Goal: Task Accomplishment & Management: Manage account settings

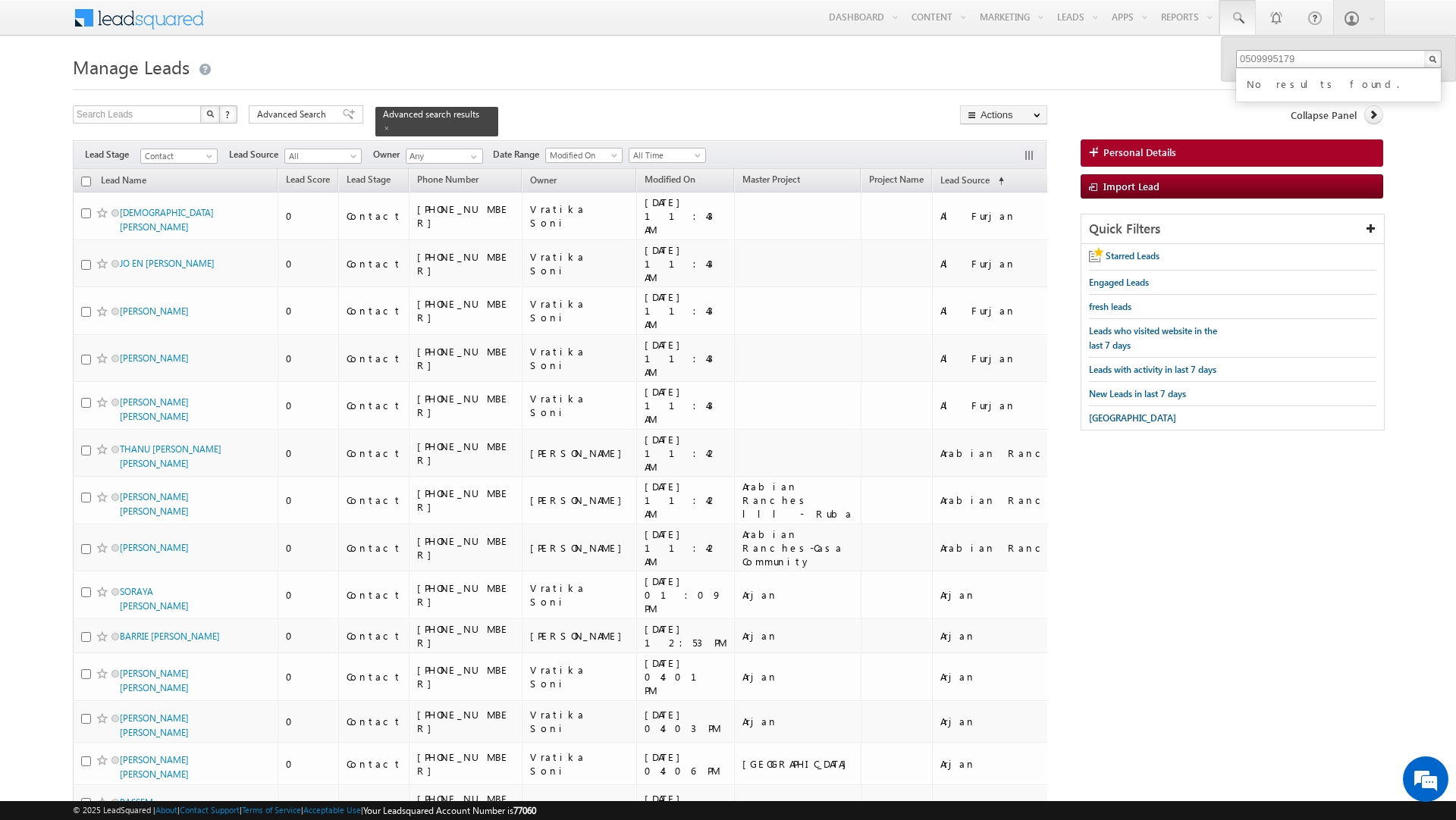
click at [1250, 58] on input "0509995179" at bounding box center [1339, 59] width 205 height 18
click at [1249, 59] on input "0509995179" at bounding box center [1339, 59] width 205 height 18
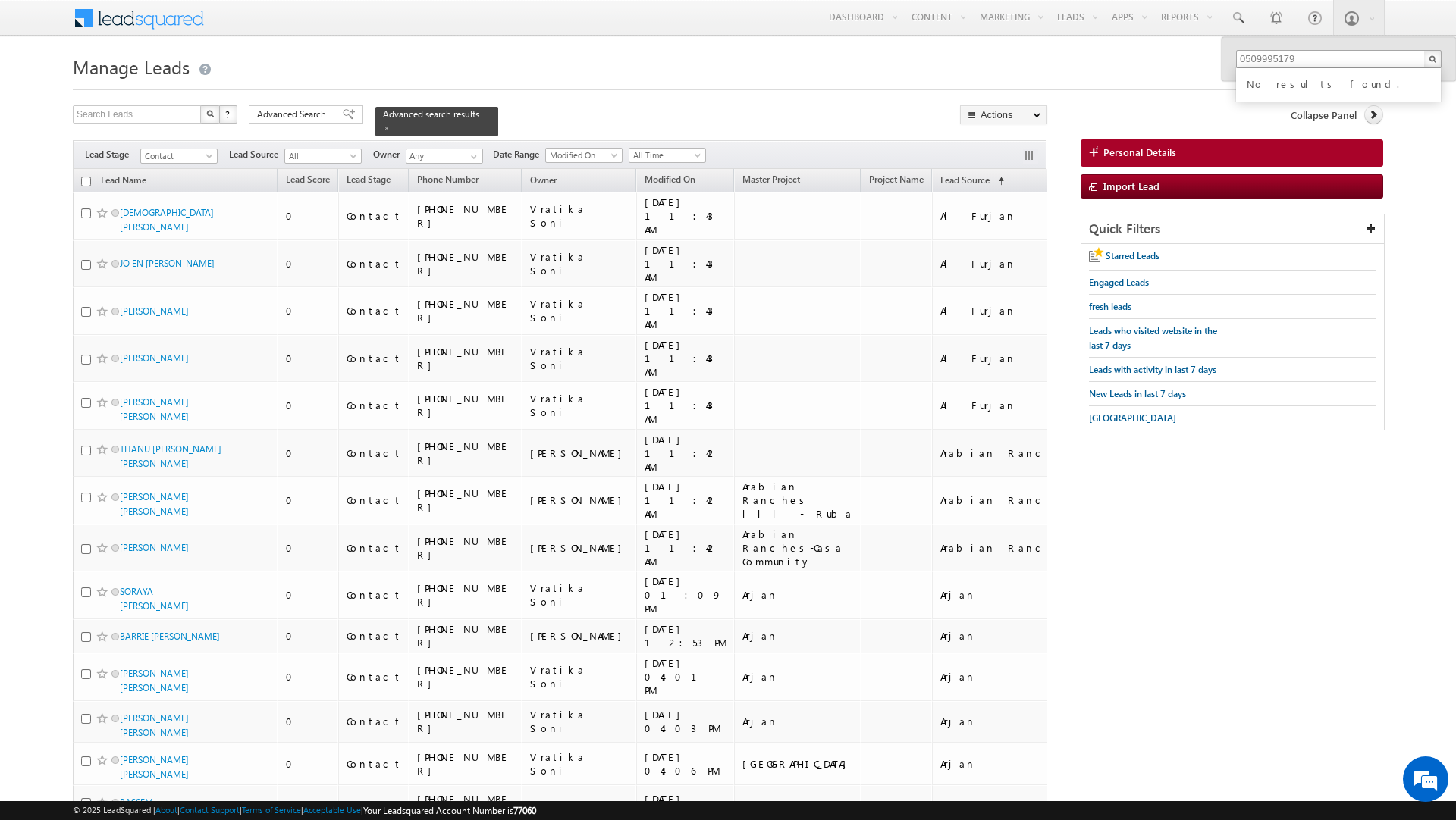
click at [1249, 59] on input "0509995179" at bounding box center [1339, 59] width 205 height 18
click at [1246, 59] on input "0509995179" at bounding box center [1339, 59] width 205 height 18
click at [1425, 85] on link at bounding box center [1426, 82] width 11 height 11
click at [1326, 58] on input "509995179" at bounding box center [1339, 59] width 205 height 18
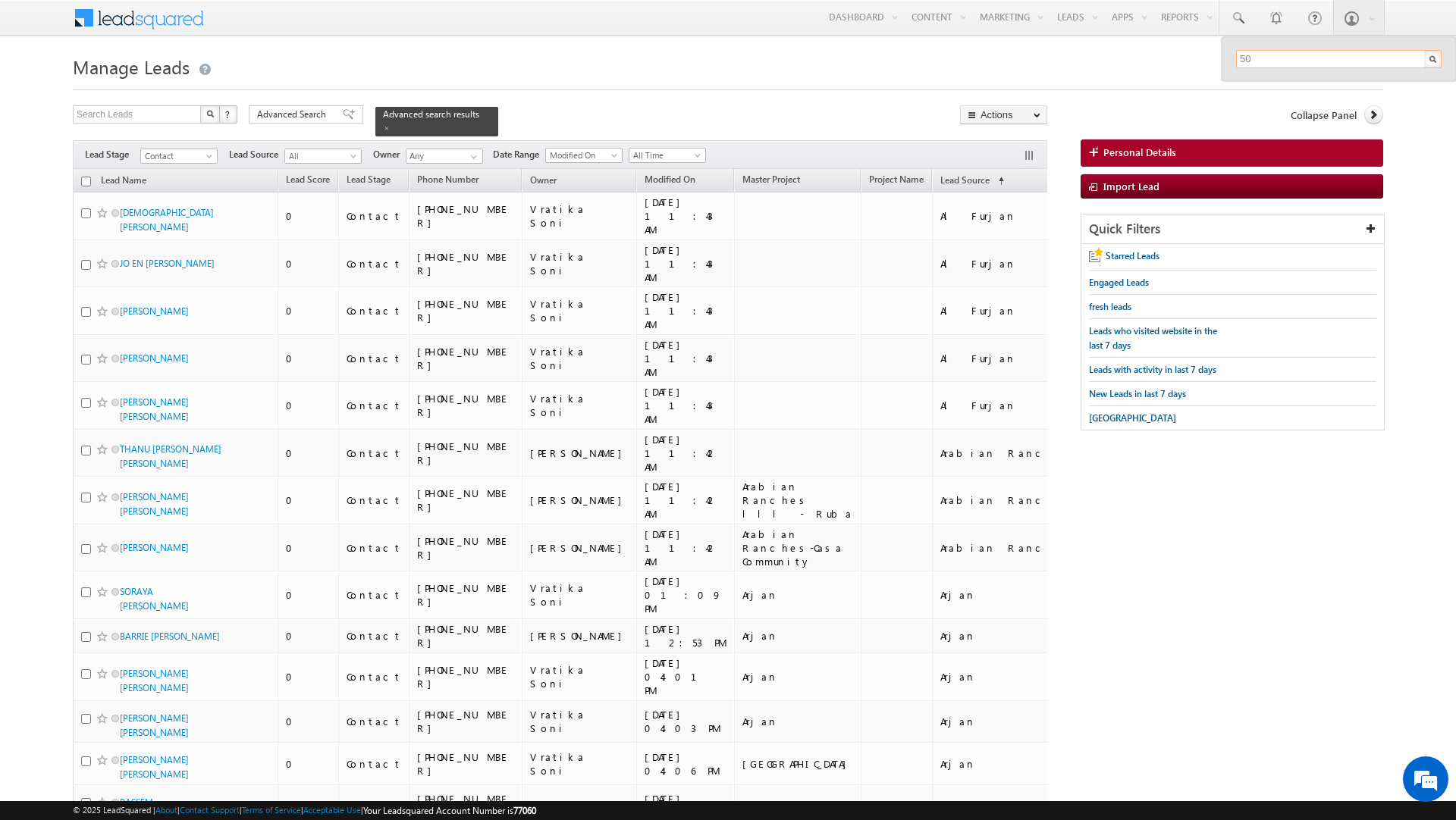
type input "5"
click at [693, 77] on h1 "Manage Leads" at bounding box center [728, 65] width 1310 height 30
click at [477, 161] on span at bounding box center [474, 156] width 12 height 12
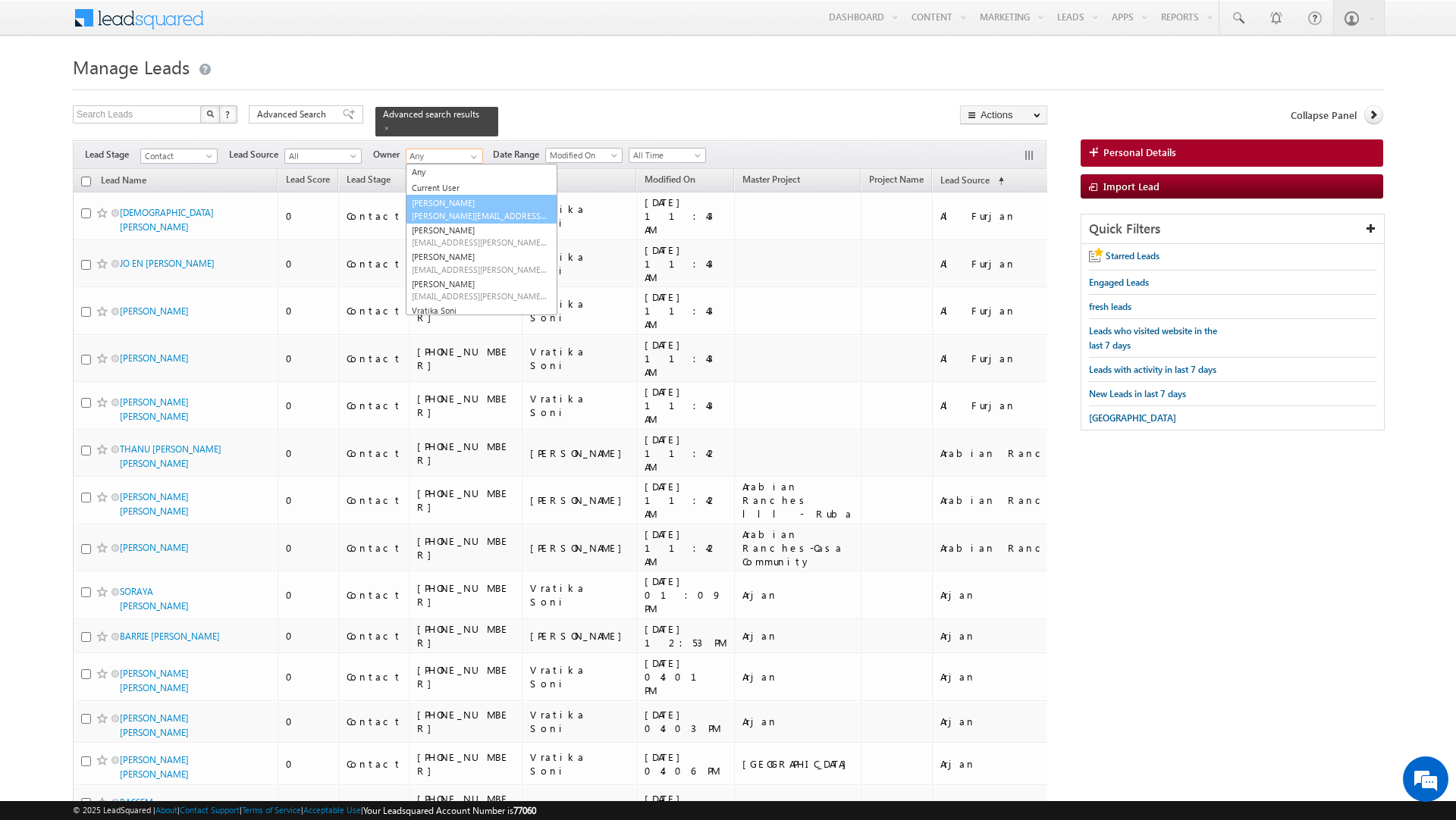
click at [462, 208] on link "Murari Sharma murari.sharma@indglobal.ae" at bounding box center [481, 209] width 152 height 29
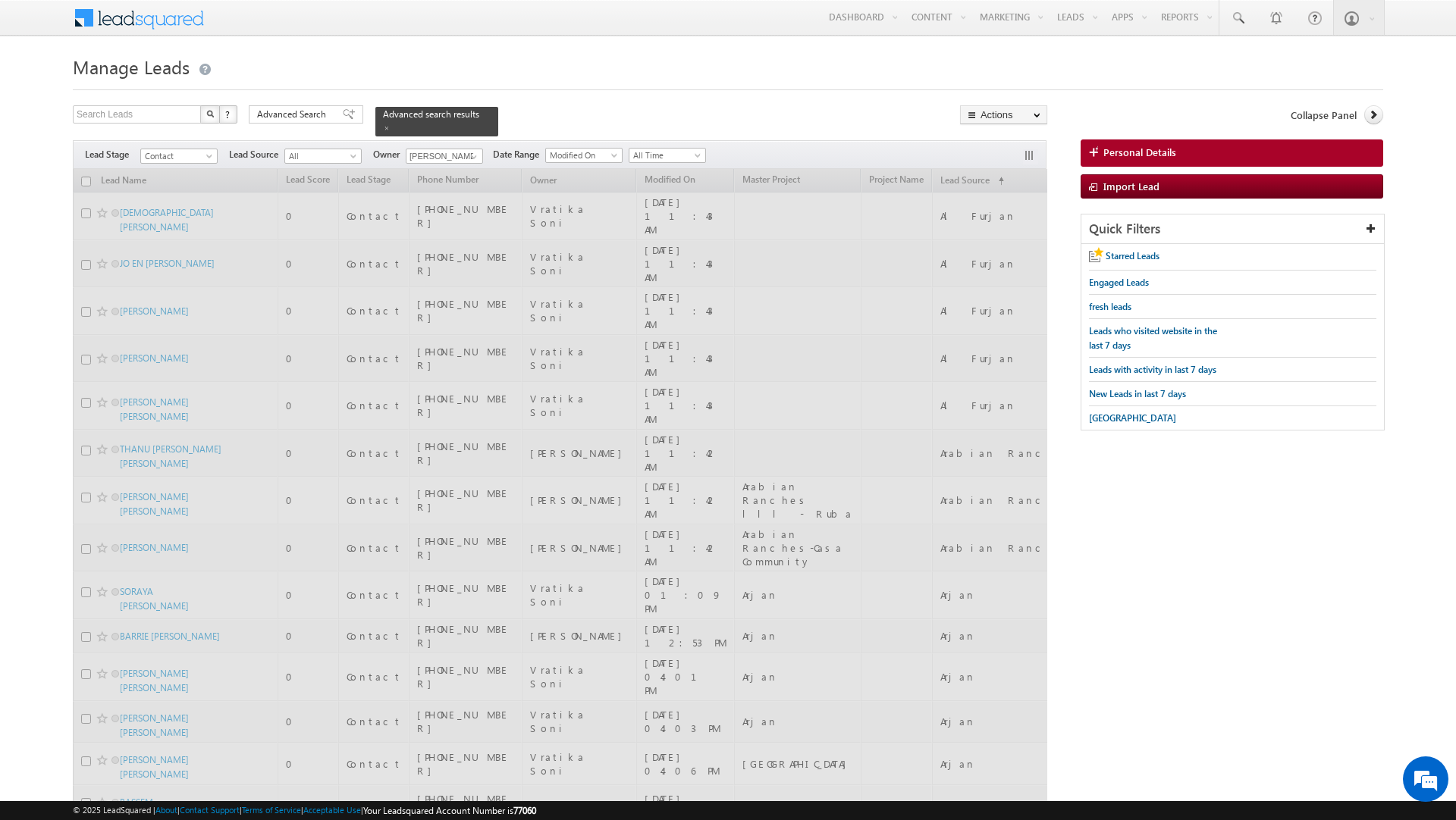
click at [194, 157] on span "Contact" at bounding box center [176, 156] width 72 height 13
click at [206, 158] on span at bounding box center [210, 159] width 12 height 12
click at [212, 158] on span at bounding box center [210, 159] width 12 height 12
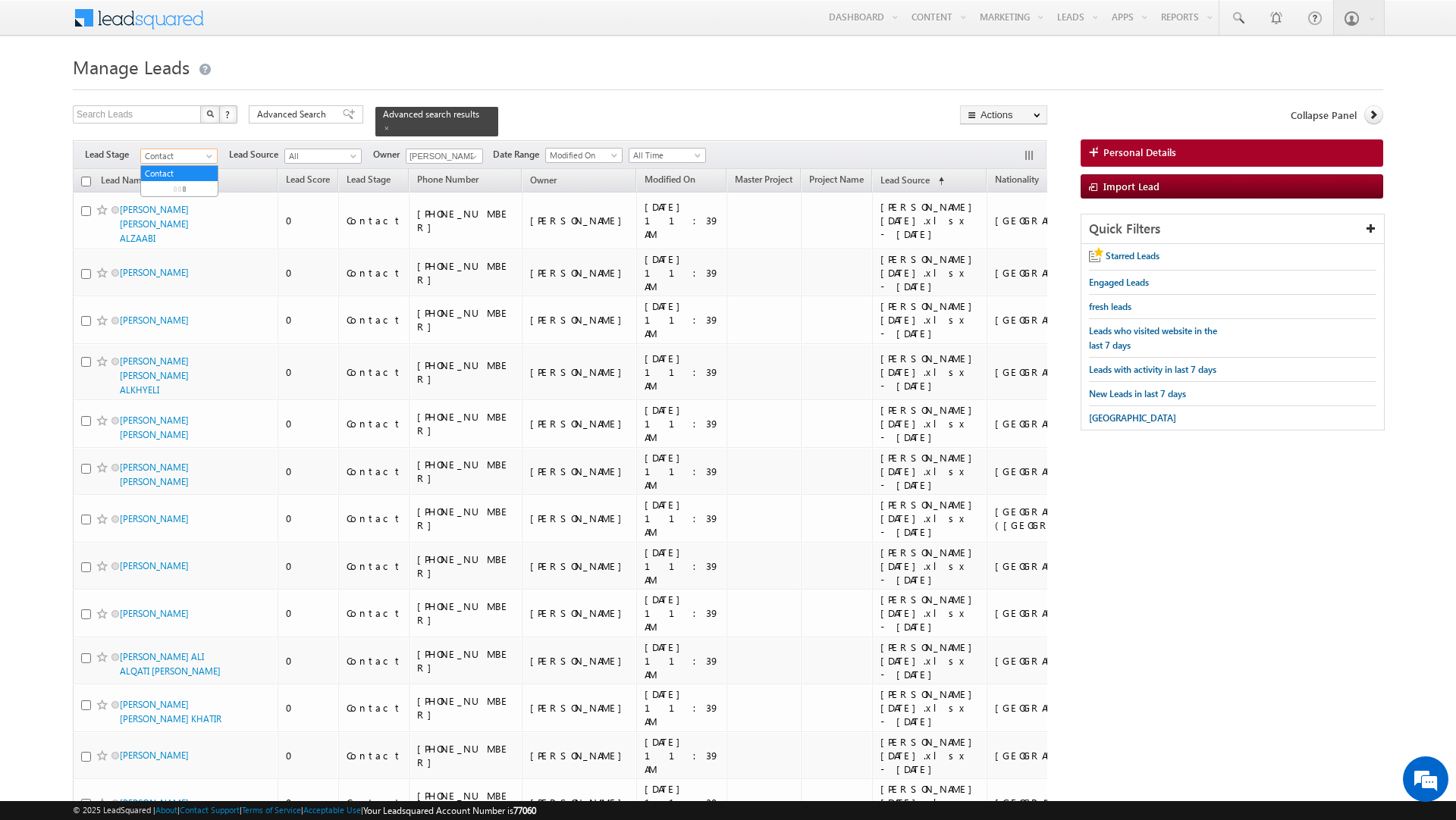
click at [210, 162] on span at bounding box center [210, 159] width 12 height 12
click at [197, 215] on link "Qualified" at bounding box center [179, 219] width 77 height 13
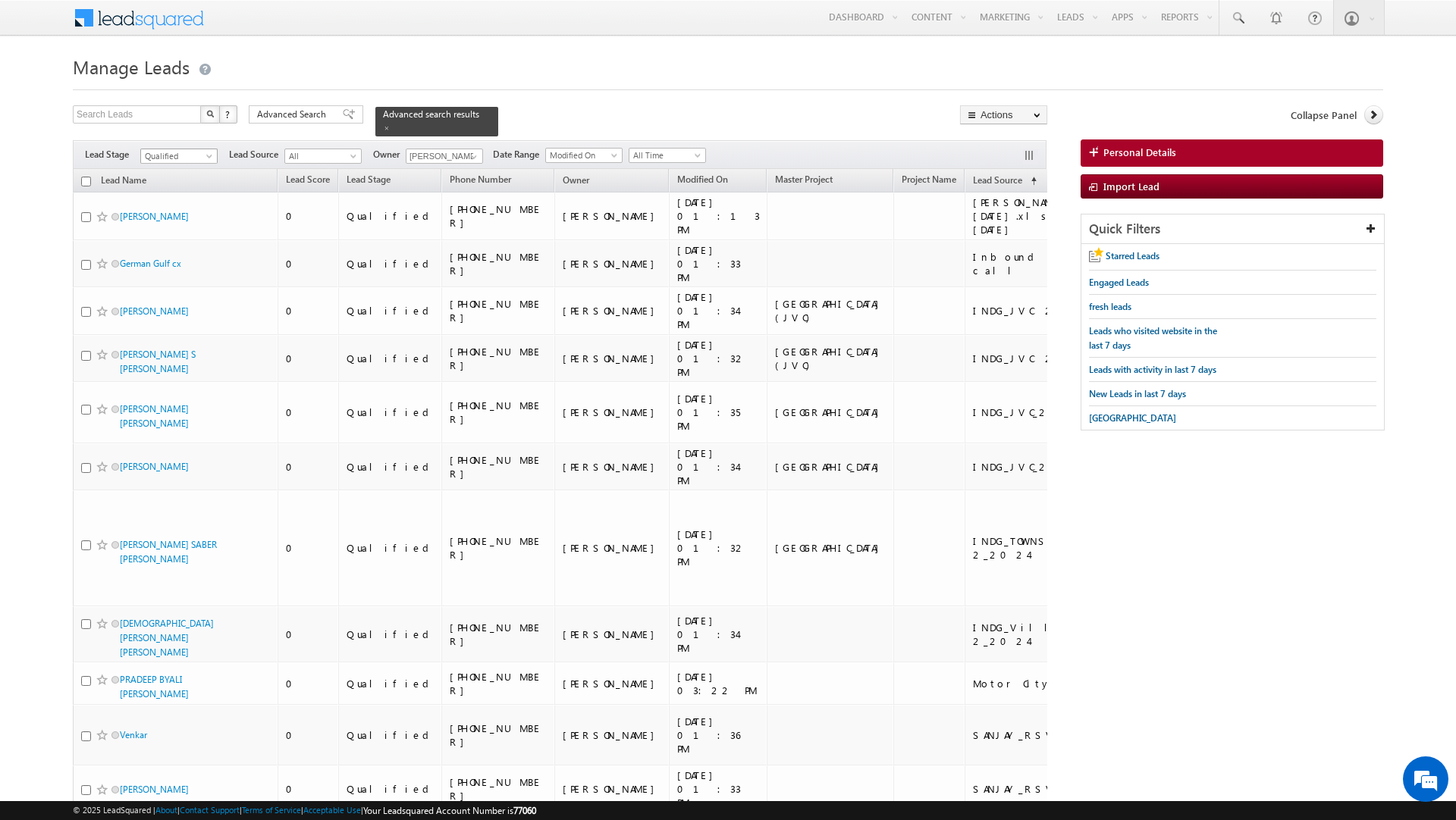
click at [209, 160] on span at bounding box center [210, 159] width 12 height 12
click at [172, 190] on link "Contact" at bounding box center [179, 189] width 77 height 13
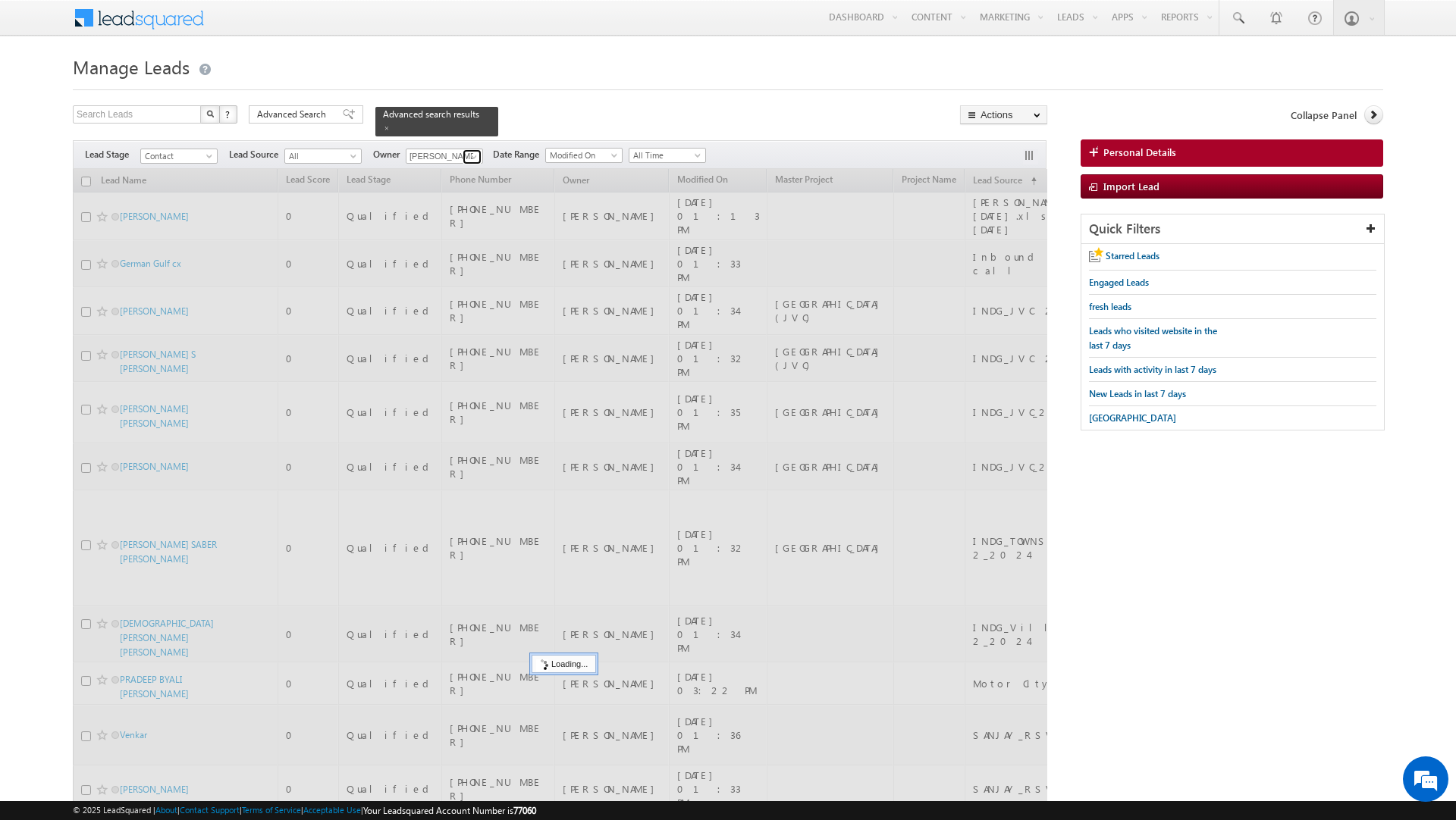
click at [479, 157] on span at bounding box center [474, 156] width 12 height 12
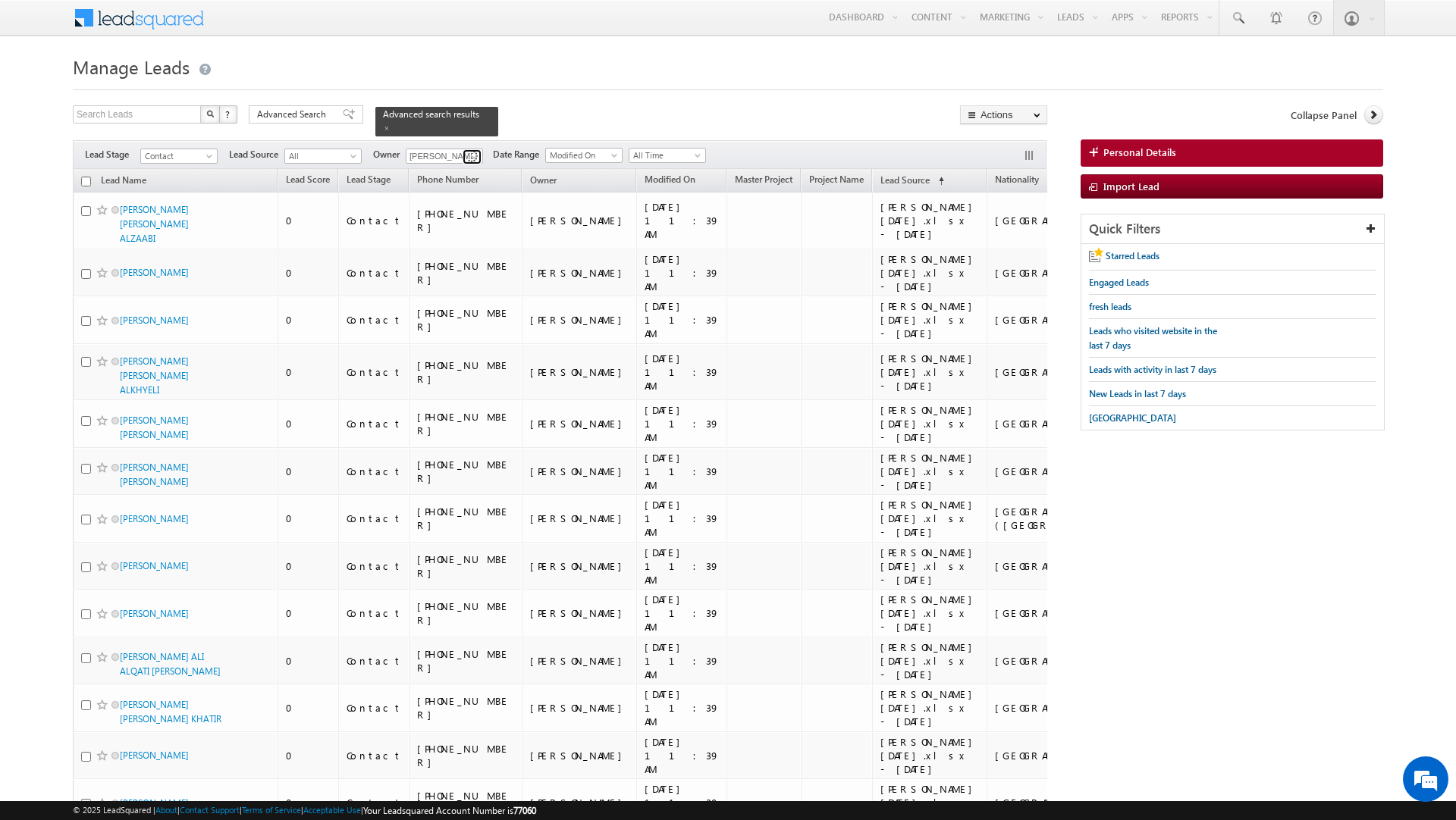
click at [476, 161] on span at bounding box center [474, 156] width 12 height 12
click at [476, 158] on span at bounding box center [474, 156] width 12 height 12
click at [461, 172] on link "Any" at bounding box center [481, 173] width 152 height 17
type input "Any"
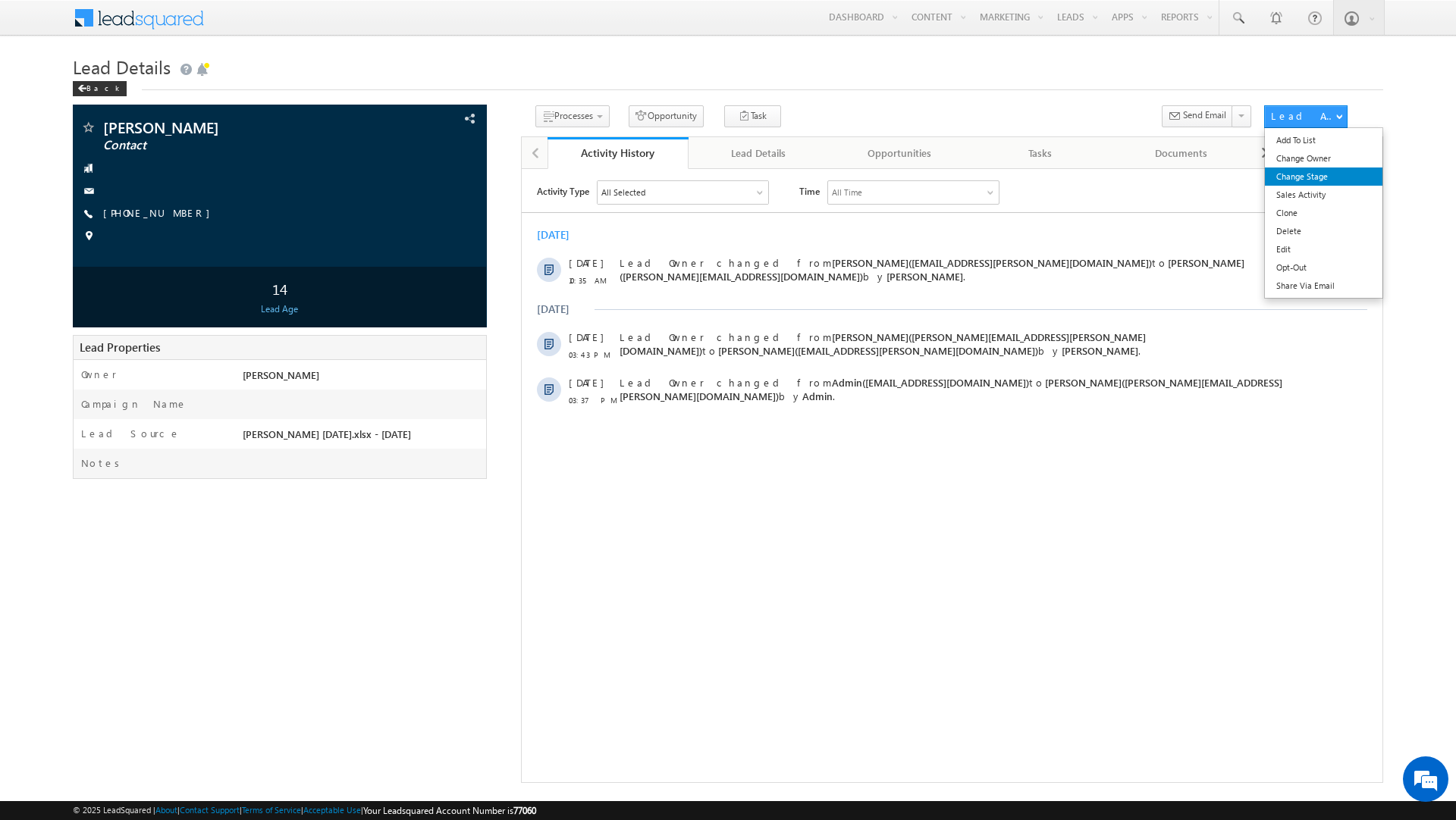
click at [1307, 183] on link "Change Stage" at bounding box center [1324, 176] width 118 height 18
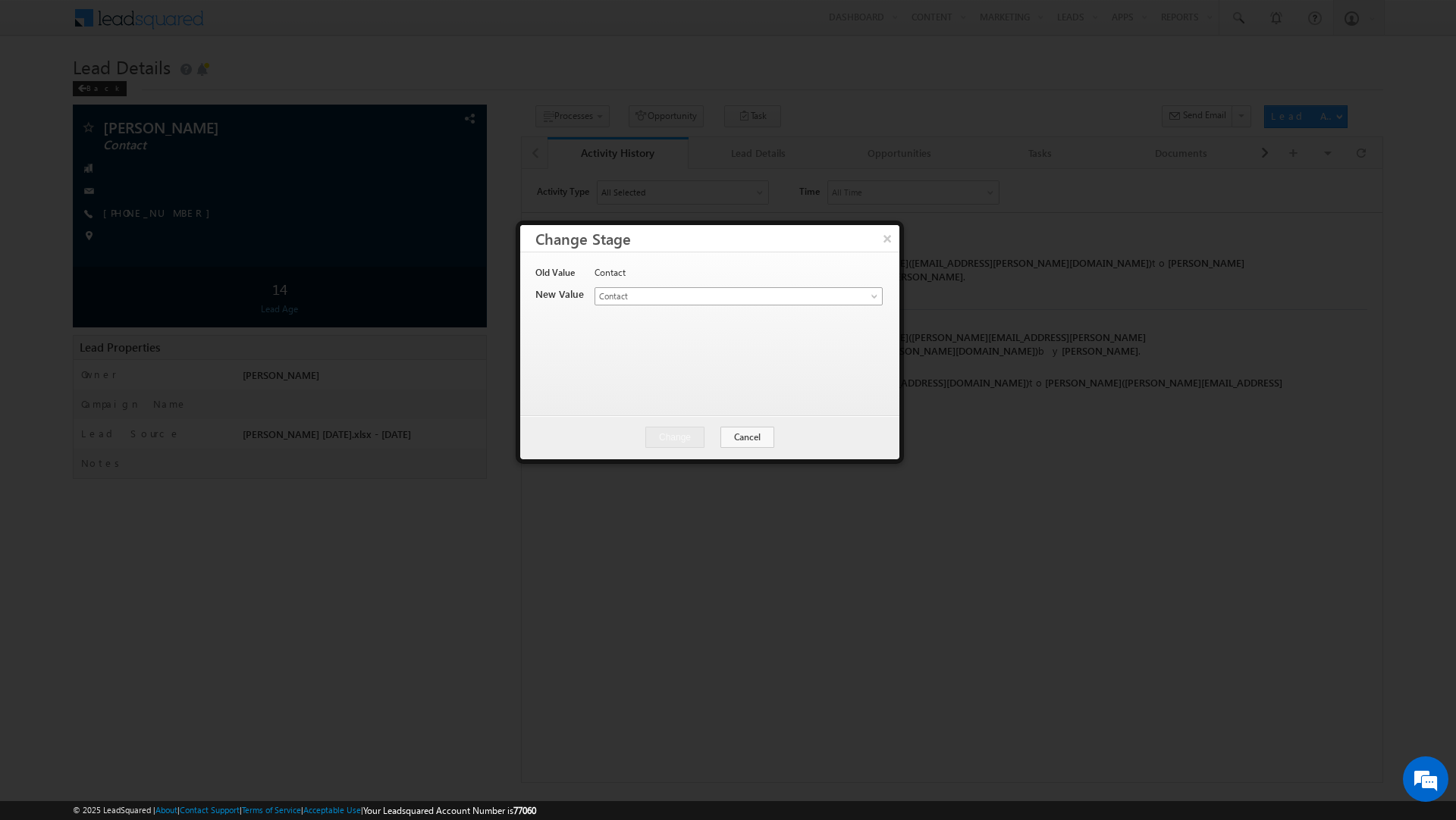
click at [644, 296] on span "Contact" at bounding box center [714, 296] width 237 height 13
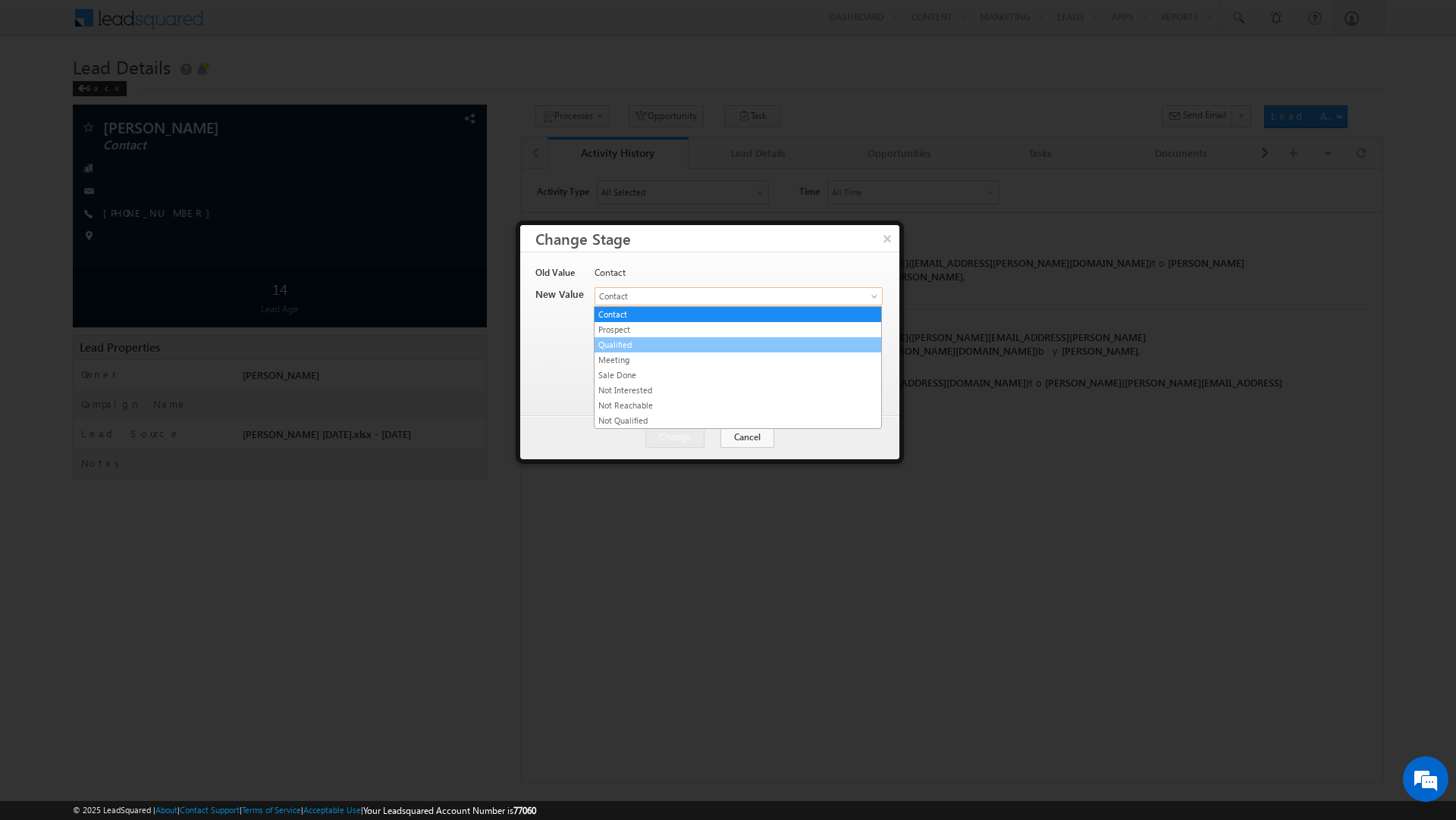
click at [635, 346] on link "Qualified" at bounding box center [738, 345] width 287 height 13
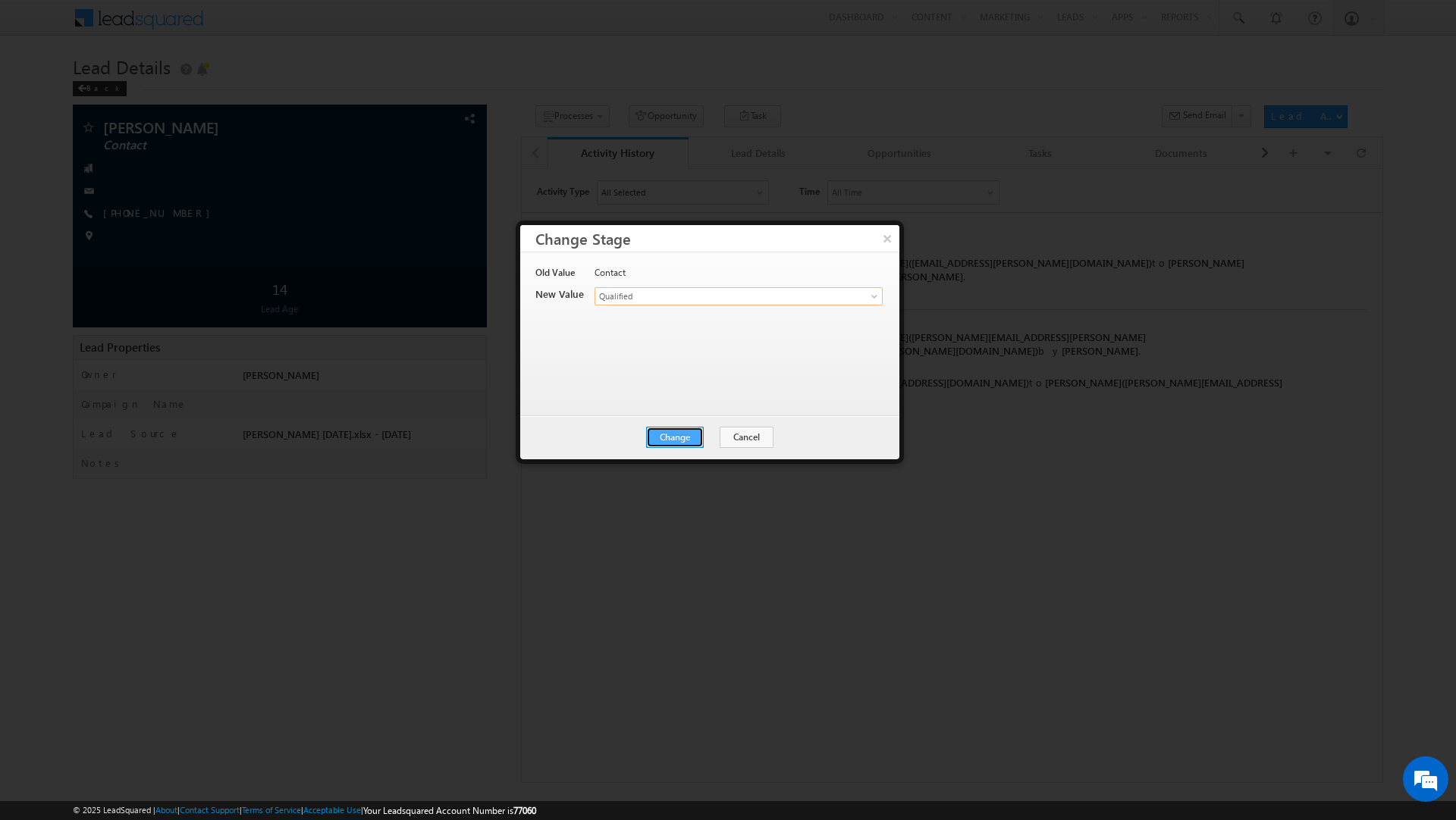
click at [675, 436] on button "Change" at bounding box center [675, 437] width 58 height 21
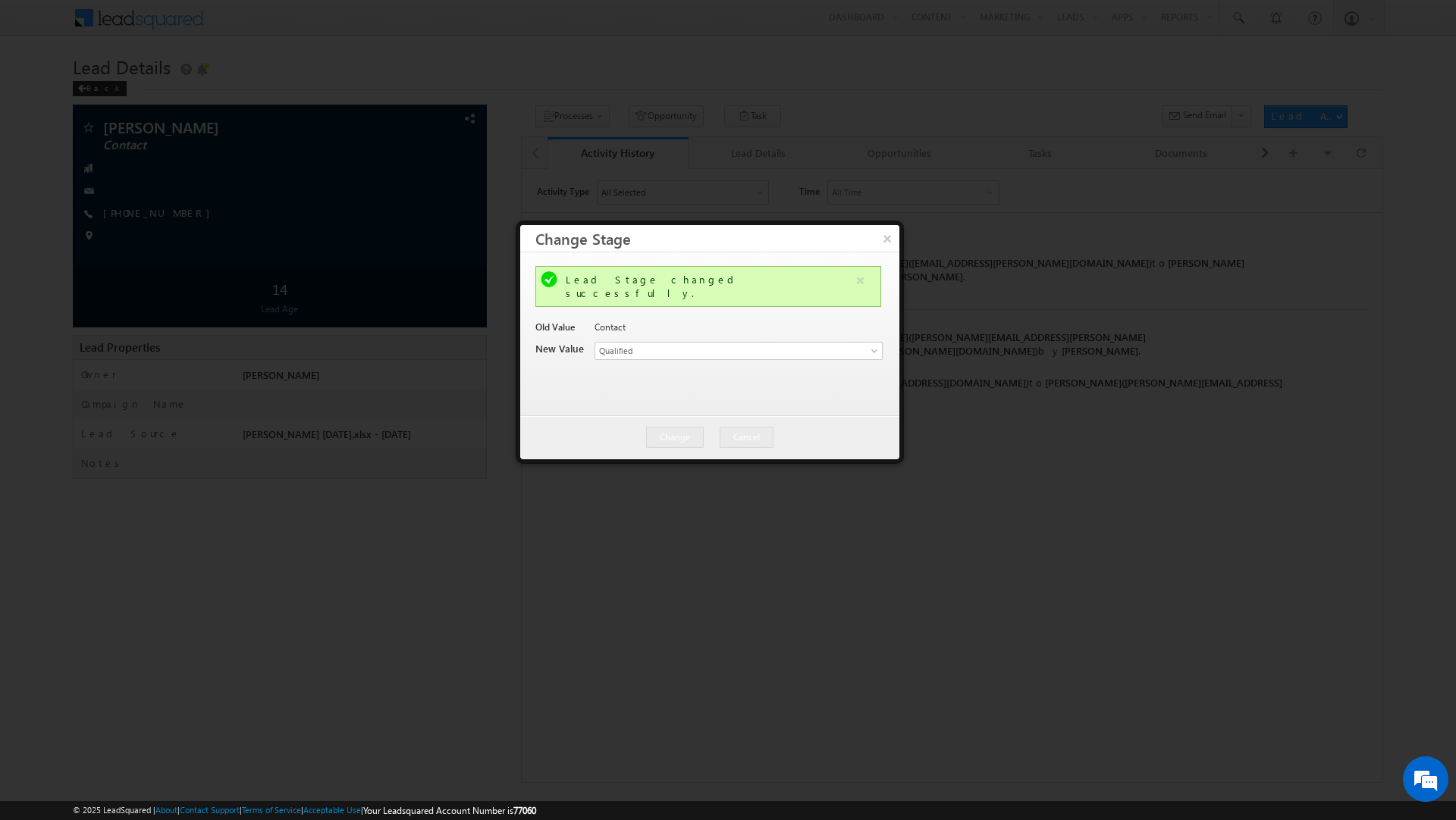
click at [692, 553] on div at bounding box center [728, 410] width 1456 height 820
